Goal: Communication & Community: Answer question/provide support

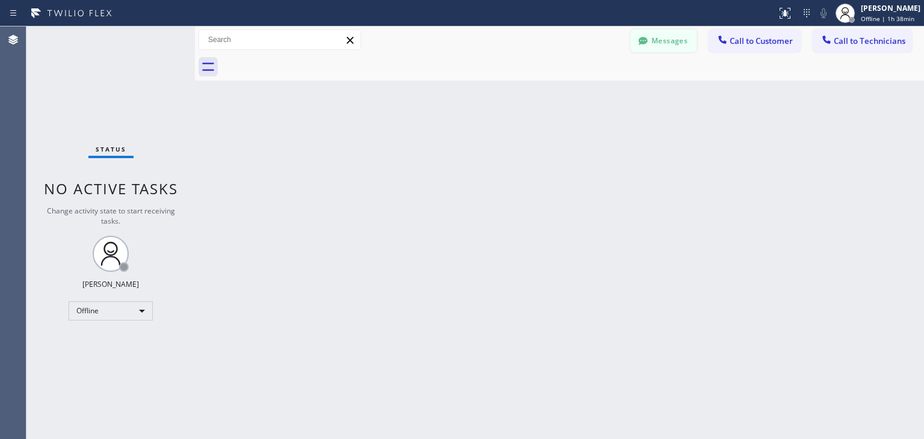
click at [664, 43] on button "Messages" at bounding box center [663, 40] width 66 height 23
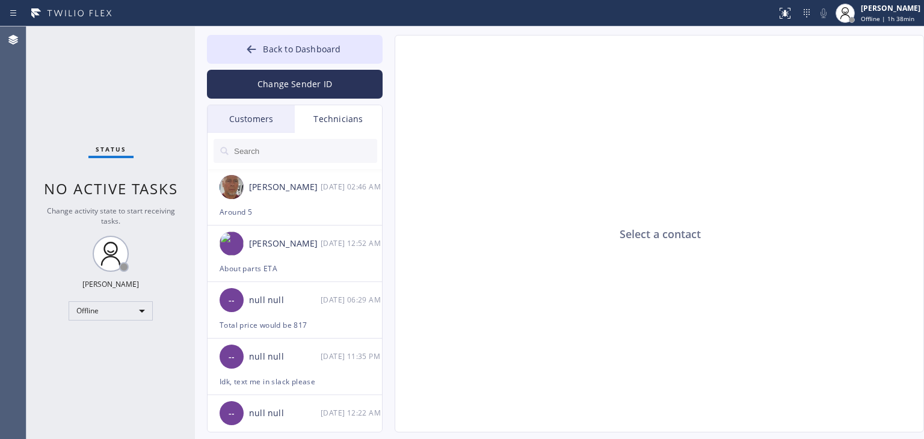
click at [292, 128] on div "Customers" at bounding box center [251, 119] width 87 height 28
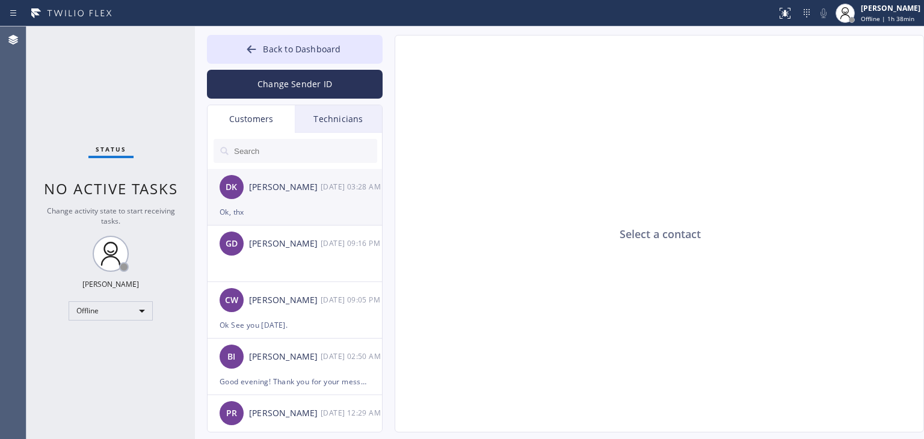
click at [309, 214] on div "Ok, thx" at bounding box center [295, 212] width 150 height 14
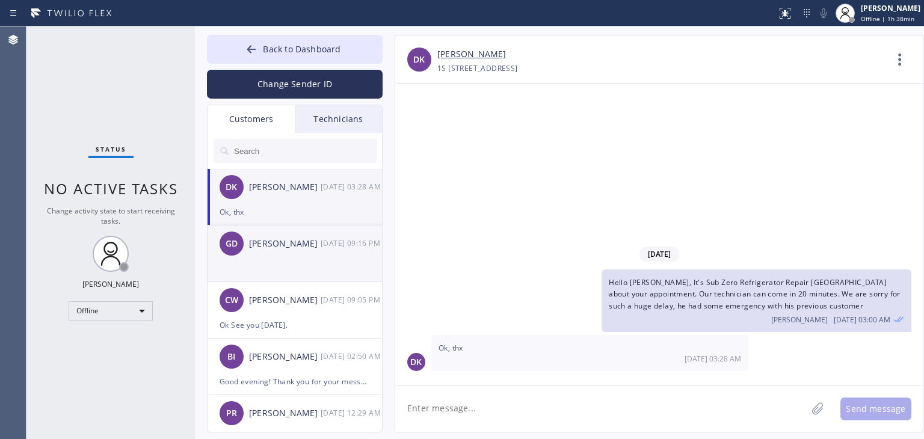
click at [310, 271] on li "GD Gretchen Dinapoli 10/07 09:16 PM" at bounding box center [296, 254] width 176 height 57
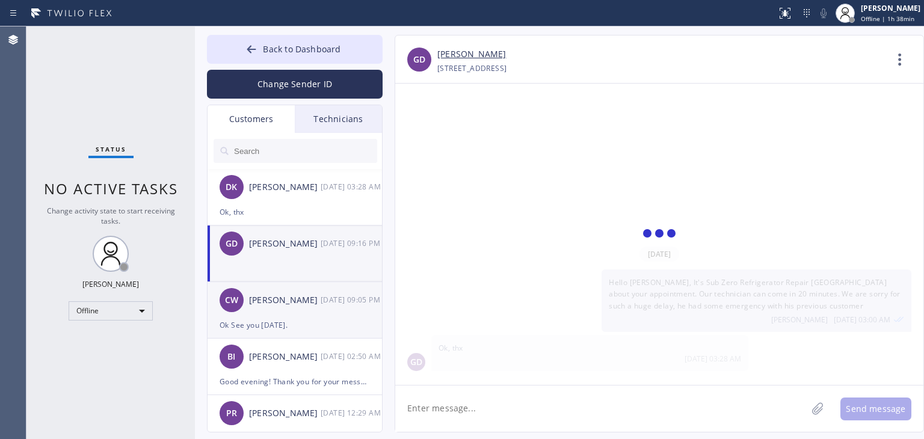
scroll to position [581, 0]
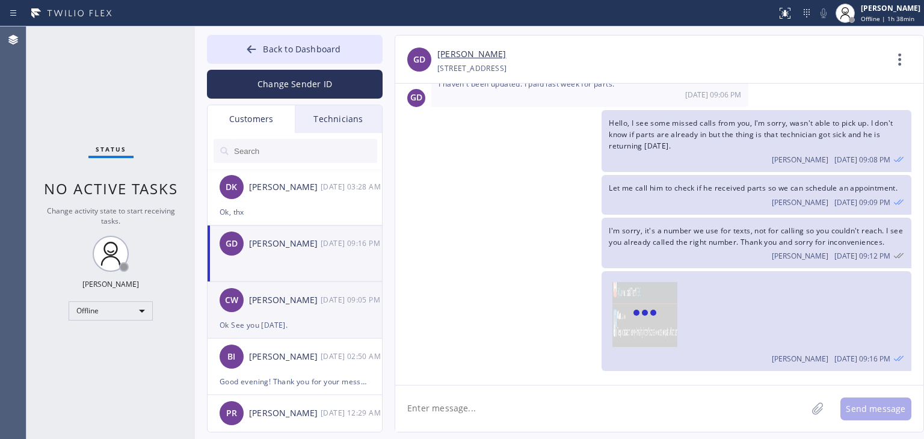
click at [321, 318] on div "Ok See you Monday." at bounding box center [295, 325] width 150 height 14
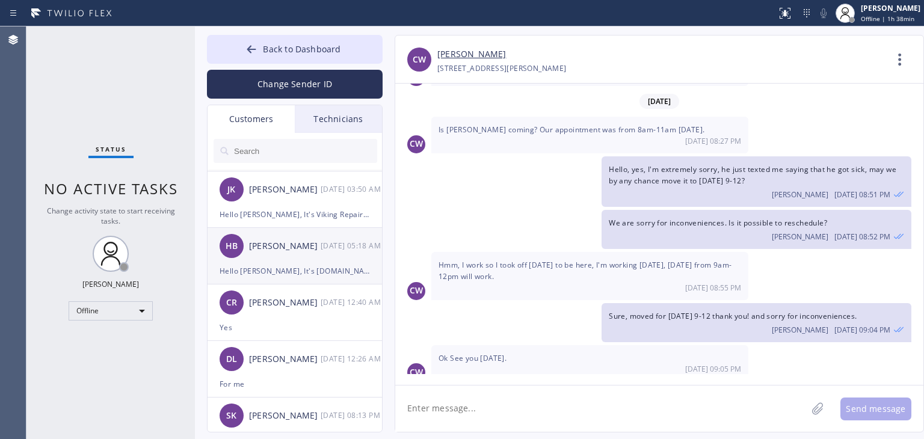
scroll to position [654, 0]
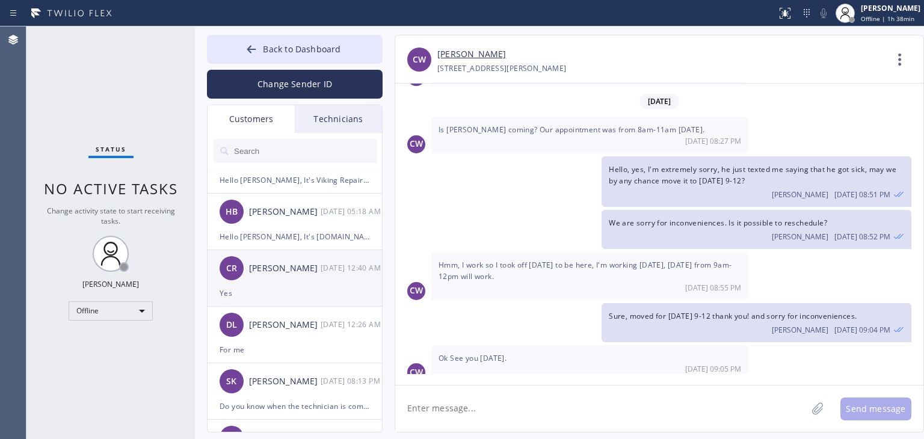
click at [332, 290] on div "Yes" at bounding box center [295, 293] width 150 height 14
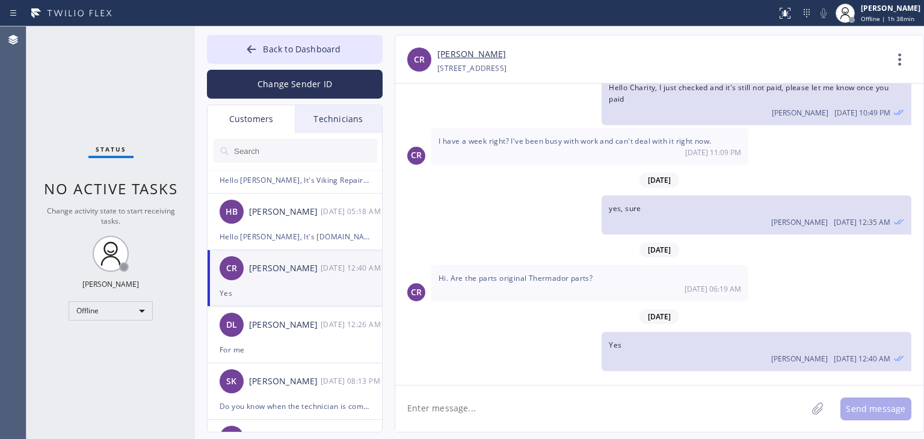
scroll to position [448, 0]
click at [277, 44] on span "Back to Dashboard" at bounding box center [302, 48] width 78 height 11
